Goal: Transaction & Acquisition: Purchase product/service

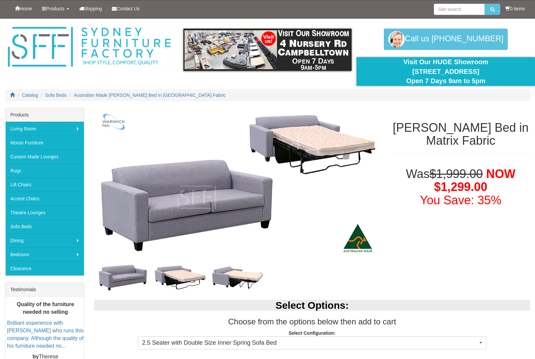
click at [225, 278] on img at bounding box center [238, 277] width 58 height 29
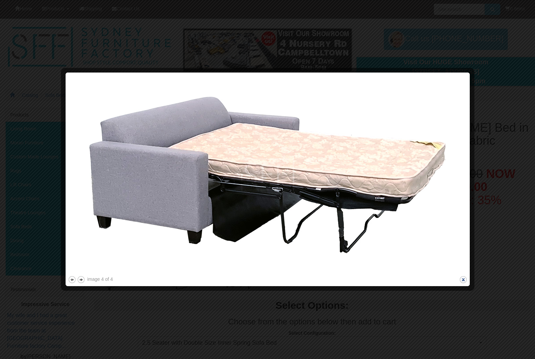
click at [462, 279] on button "close" at bounding box center [463, 280] width 8 height 8
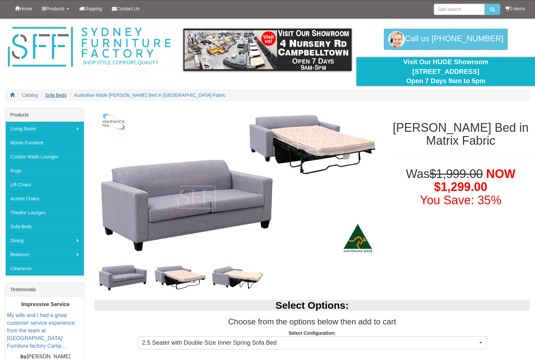
click at [59, 93] on span "Sofa Beds" at bounding box center [56, 95] width 22 height 5
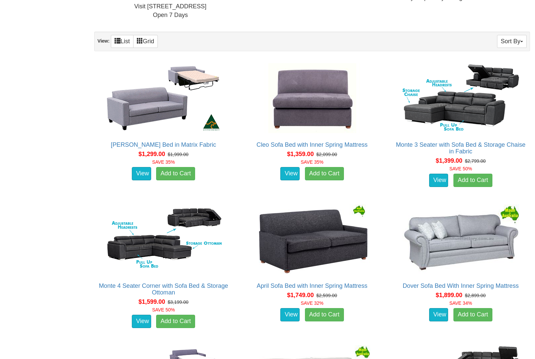
scroll to position [384, 0]
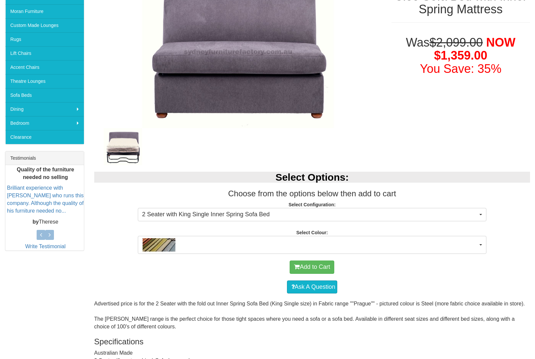
scroll to position [132, 0]
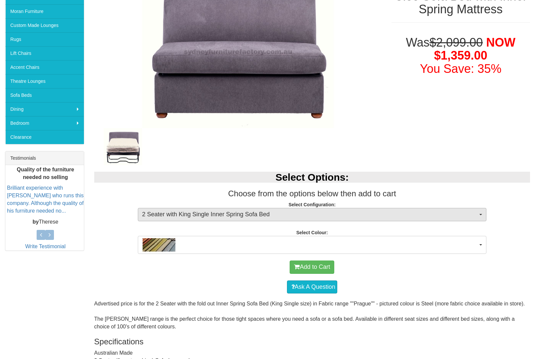
click at [478, 218] on span "2 Seater with King Single Inner Spring Sofa Bed" at bounding box center [310, 214] width 336 height 9
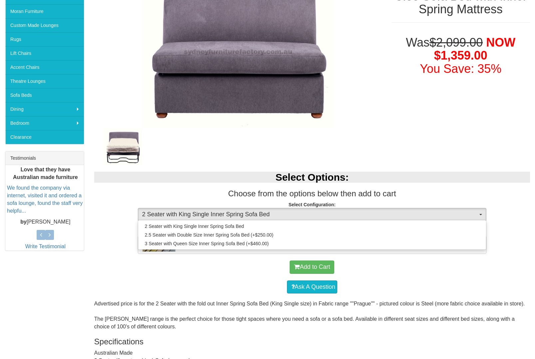
click at [476, 217] on div at bounding box center [267, 179] width 535 height 359
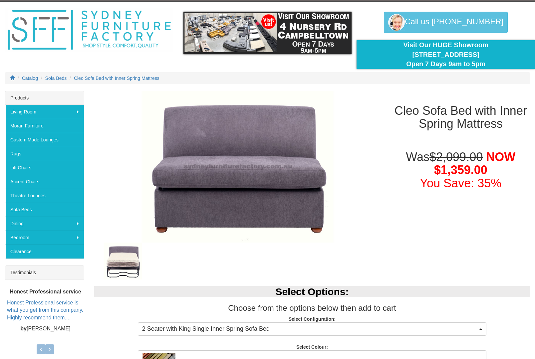
scroll to position [0, 0]
